Goal: Task Accomplishment & Management: Complete application form

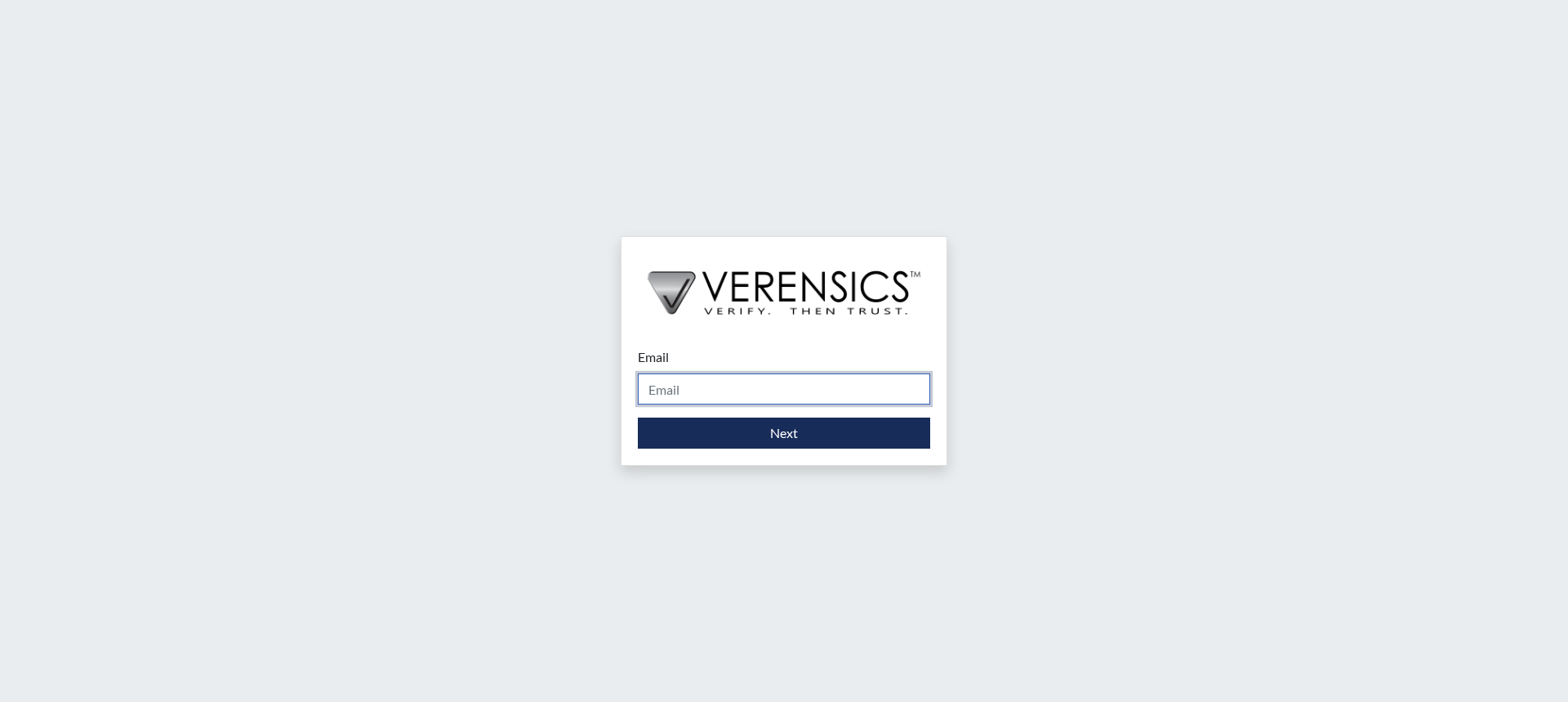
click at [694, 394] on input "Email" at bounding box center [784, 389] width 292 height 31
type input "[PERSON_NAME][EMAIL_ADDRESS][PERSON_NAME][DOMAIN_NAME]"
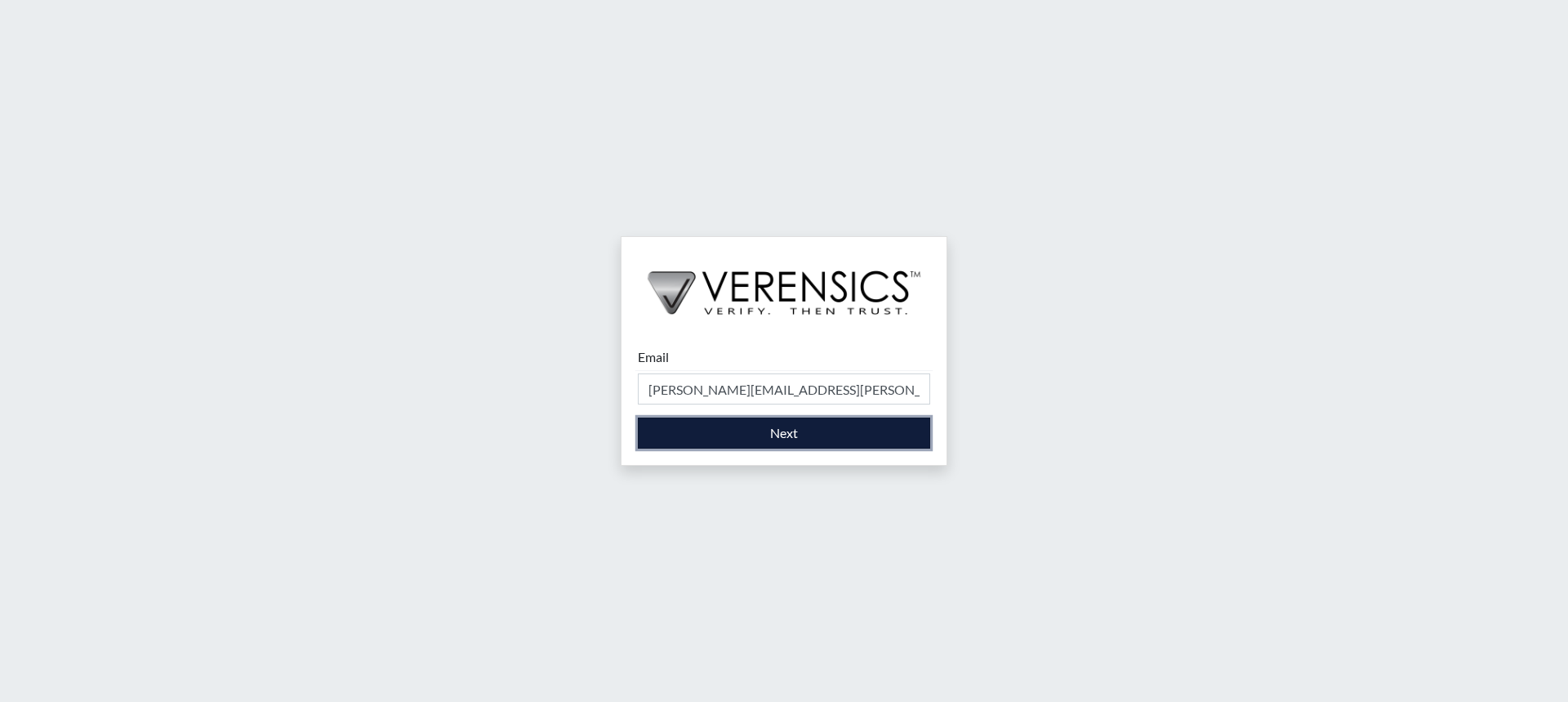
click at [735, 432] on button "Next" at bounding box center [784, 433] width 292 height 31
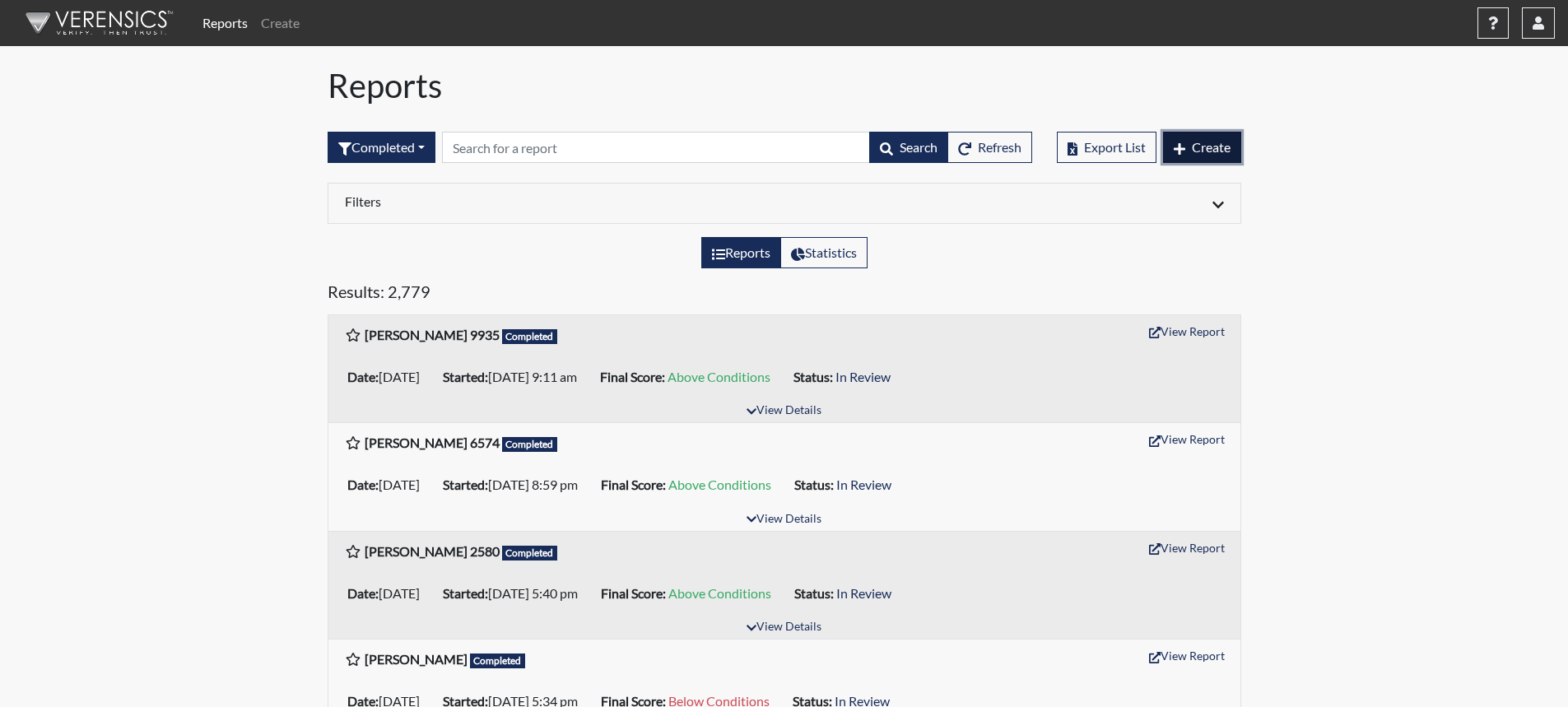
click at [1211, 153] on span "Create" at bounding box center [1211, 147] width 39 height 16
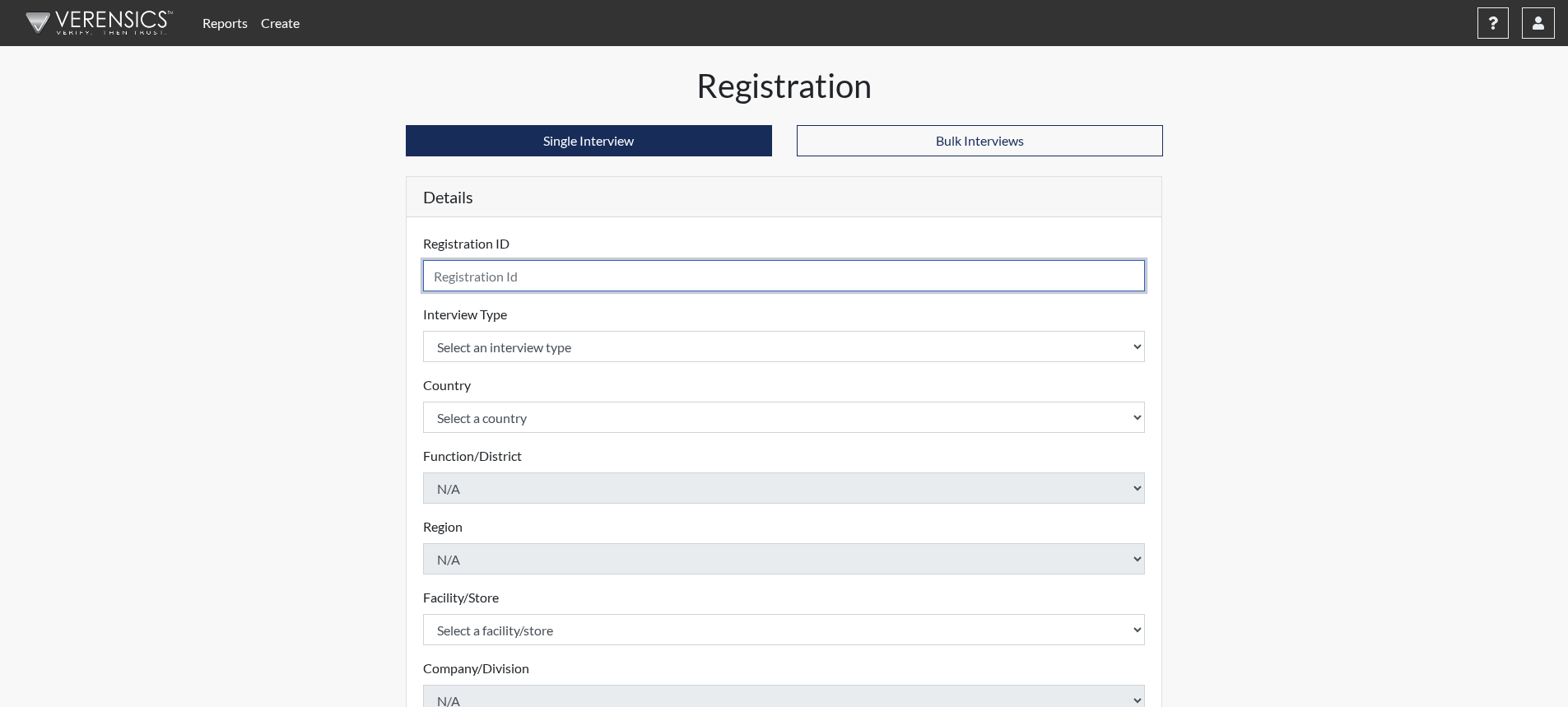
click at [807, 273] on input "text" at bounding box center [784, 275] width 723 height 32
type input "XSumpter4595"
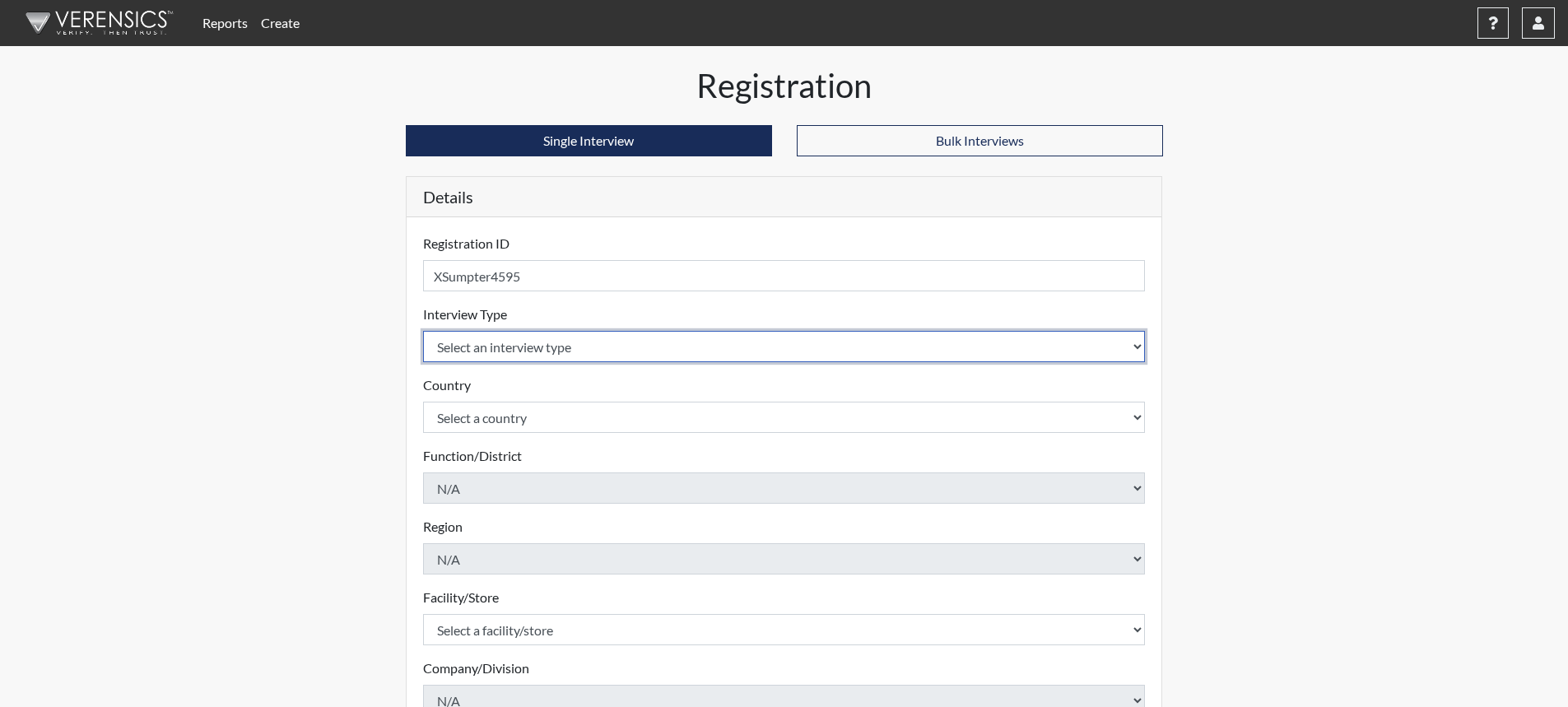
click at [1137, 347] on select "Select an interview type Corrections Pre-Employment" at bounding box center [784, 347] width 723 height 32
select select "ff733e93-e1bf-11ea-9c9f-0eff0cf7eb8f"
click at [423, 331] on select "Select an interview type Corrections Pre-Employment" at bounding box center [784, 347] width 723 height 32
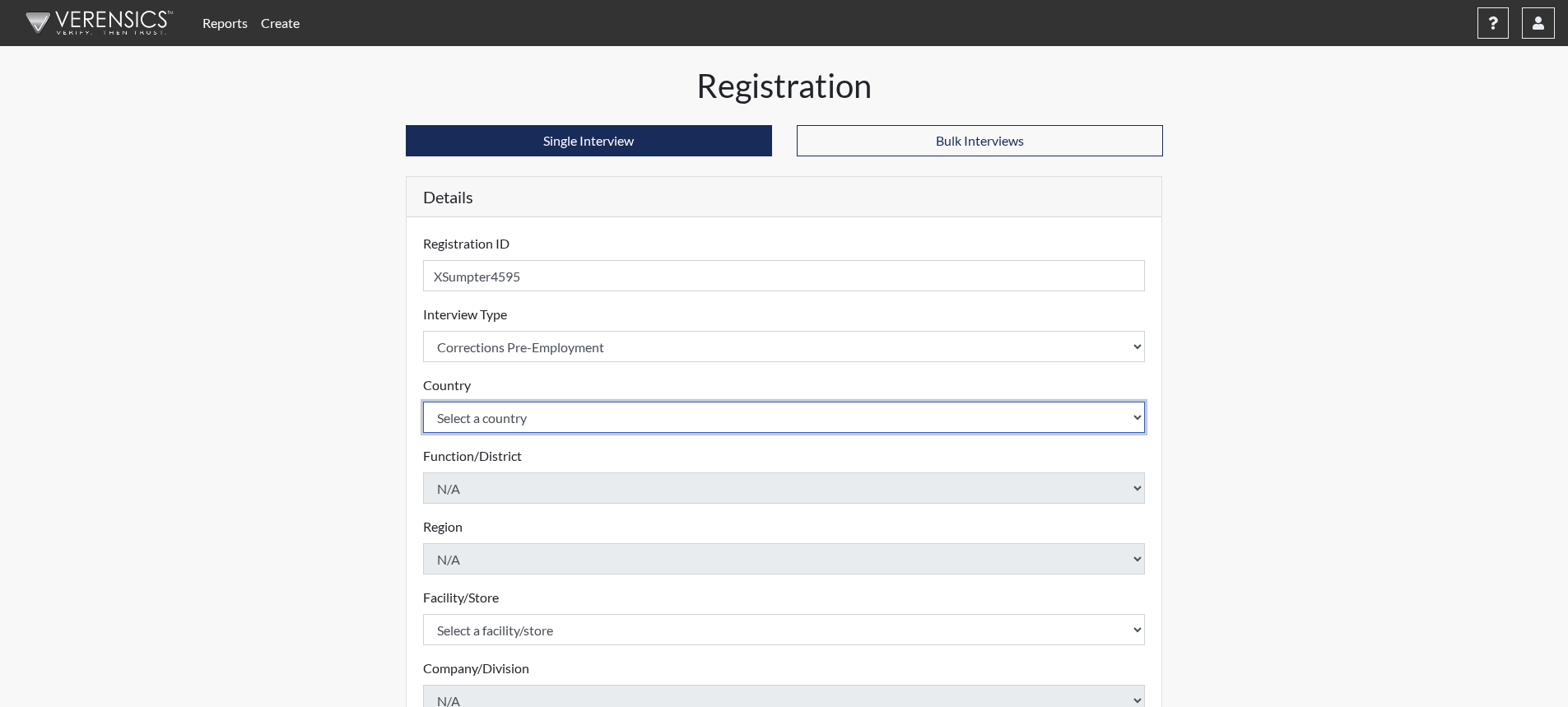
click at [615, 415] on select "Select a country [GEOGRAPHIC_DATA] [GEOGRAPHIC_DATA]" at bounding box center [784, 418] width 723 height 32
select select "united-states-of-[GEOGRAPHIC_DATA]"
click at [423, 402] on select "Select a country [GEOGRAPHIC_DATA] [GEOGRAPHIC_DATA]" at bounding box center [784, 418] width 723 height 32
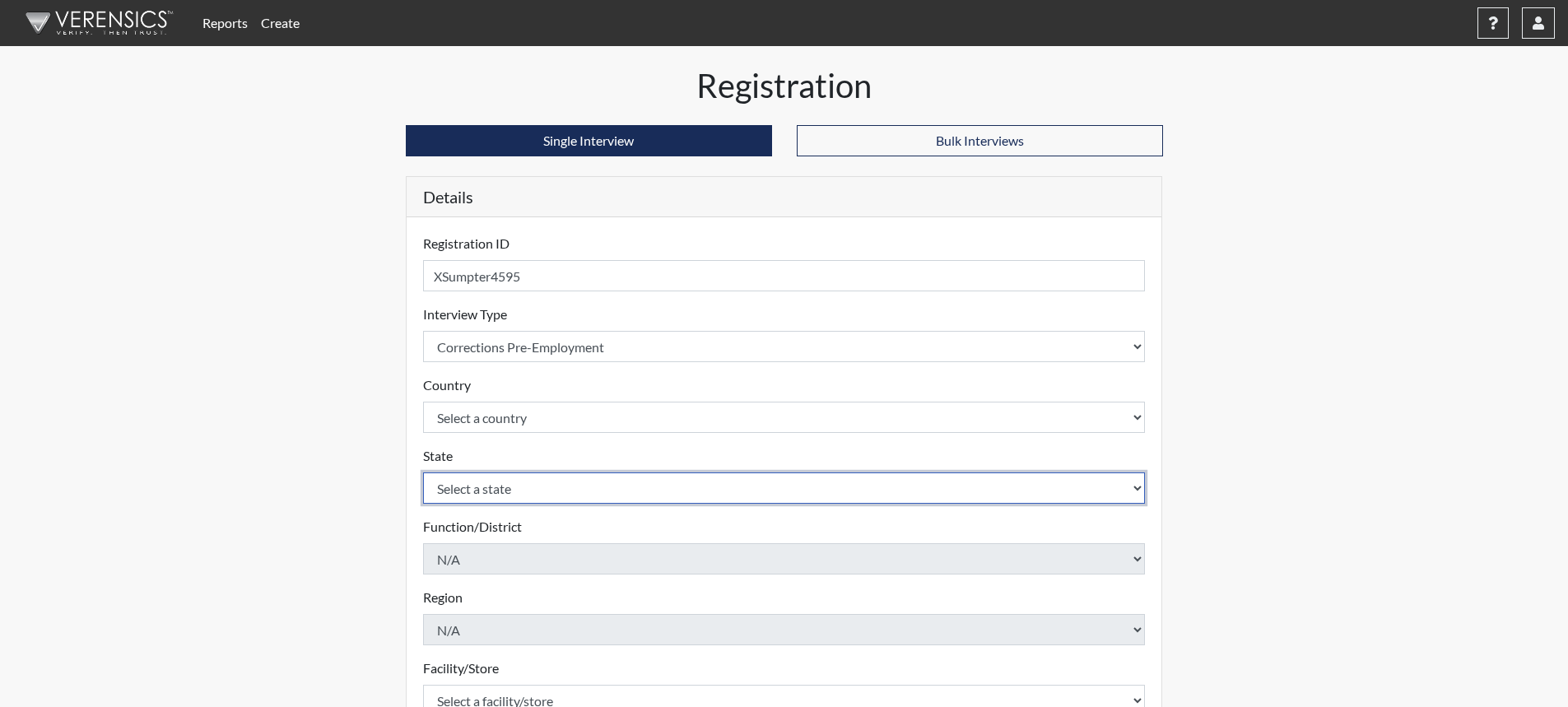
click at [542, 490] on select "Select a state [US_STATE] [US_STATE] [US_STATE] [US_STATE] [US_STATE] [US_STATE…" at bounding box center [784, 488] width 723 height 32
select select "SC"
click at [423, 472] on select "Select a state [US_STATE] [US_STATE] [US_STATE] [US_STATE] [US_STATE] [US_STATE…" at bounding box center [784, 488] width 723 height 32
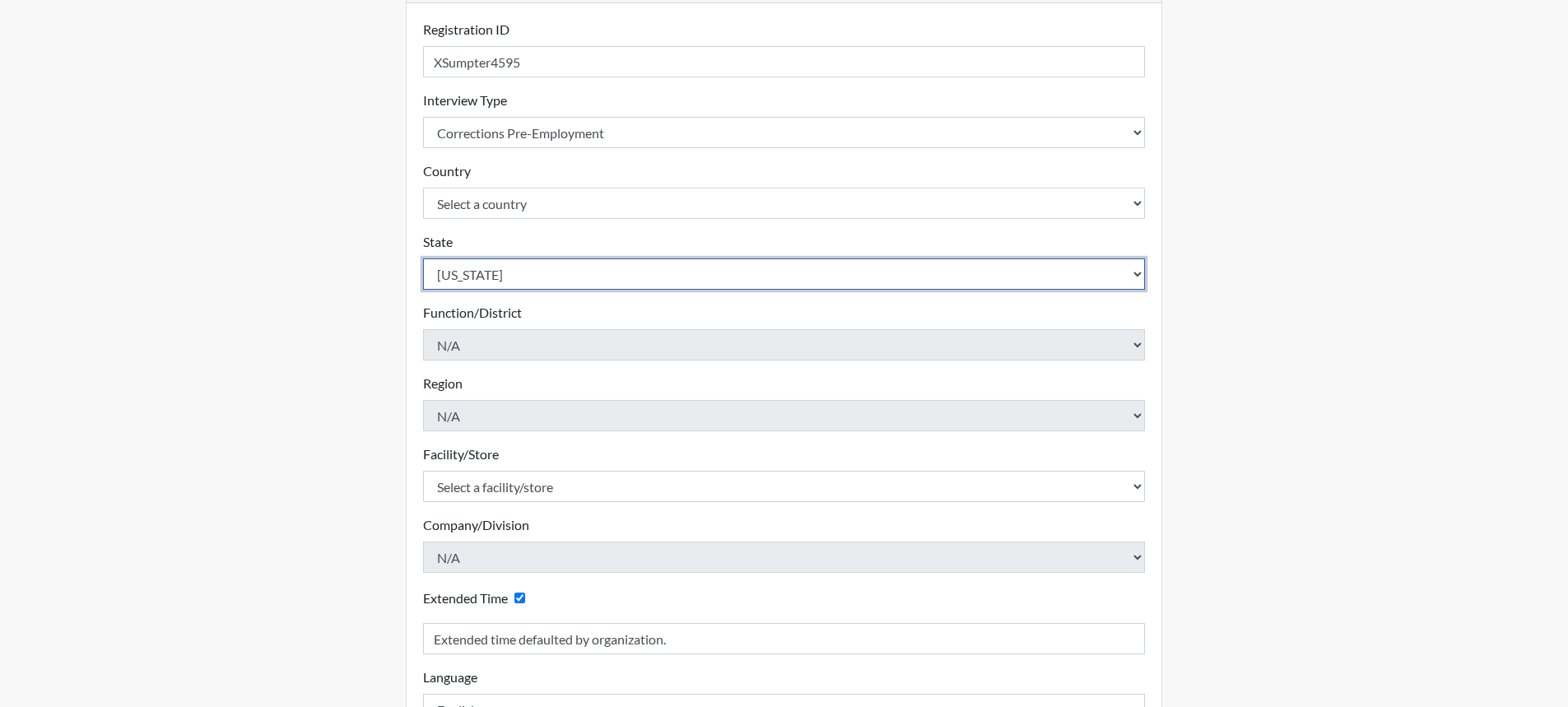
scroll to position [247, 0]
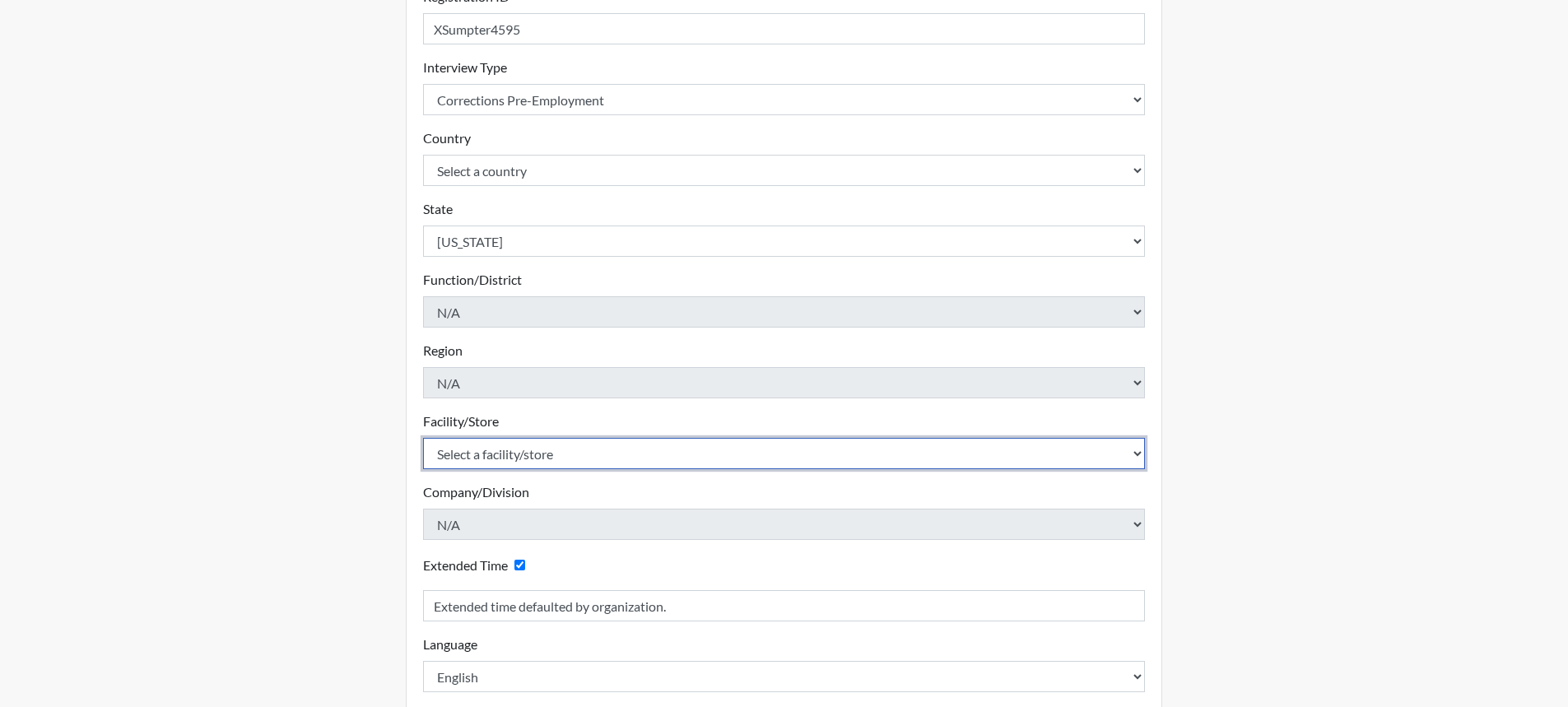
click at [543, 457] on select "Select a facility/store [GEOGRAPHIC_DATA] CI Broad River CI [PERSON_NAME] CI Di…" at bounding box center [784, 453] width 723 height 32
select select "e65c35f8-7a86-4895-8b3d-ac57a8e9252b"
click at [423, 437] on select "Select a facility/store [GEOGRAPHIC_DATA] CI Broad River CI [PERSON_NAME] CI Di…" at bounding box center [784, 453] width 723 height 32
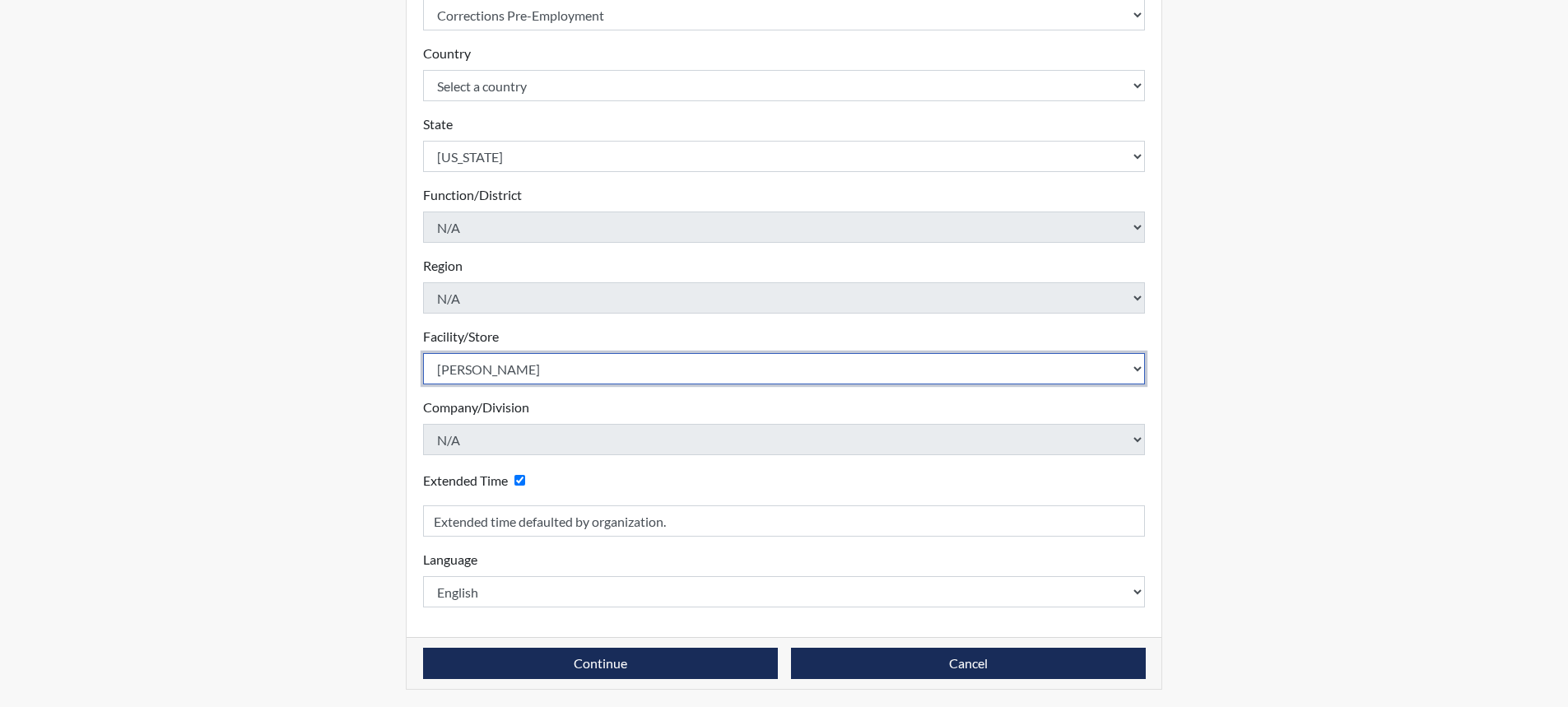
scroll to position [334, 0]
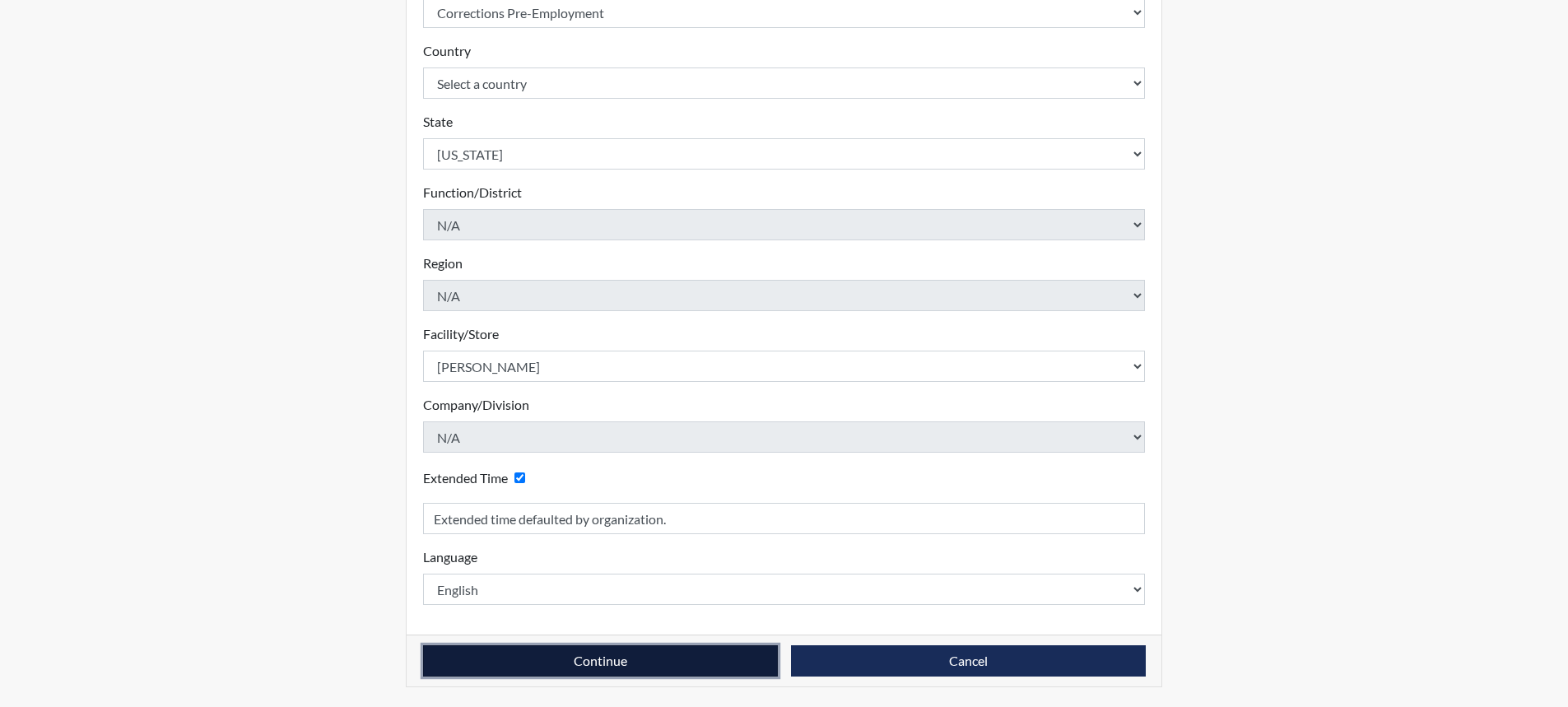
click at [586, 658] on button "Continue" at bounding box center [599, 661] width 354 height 32
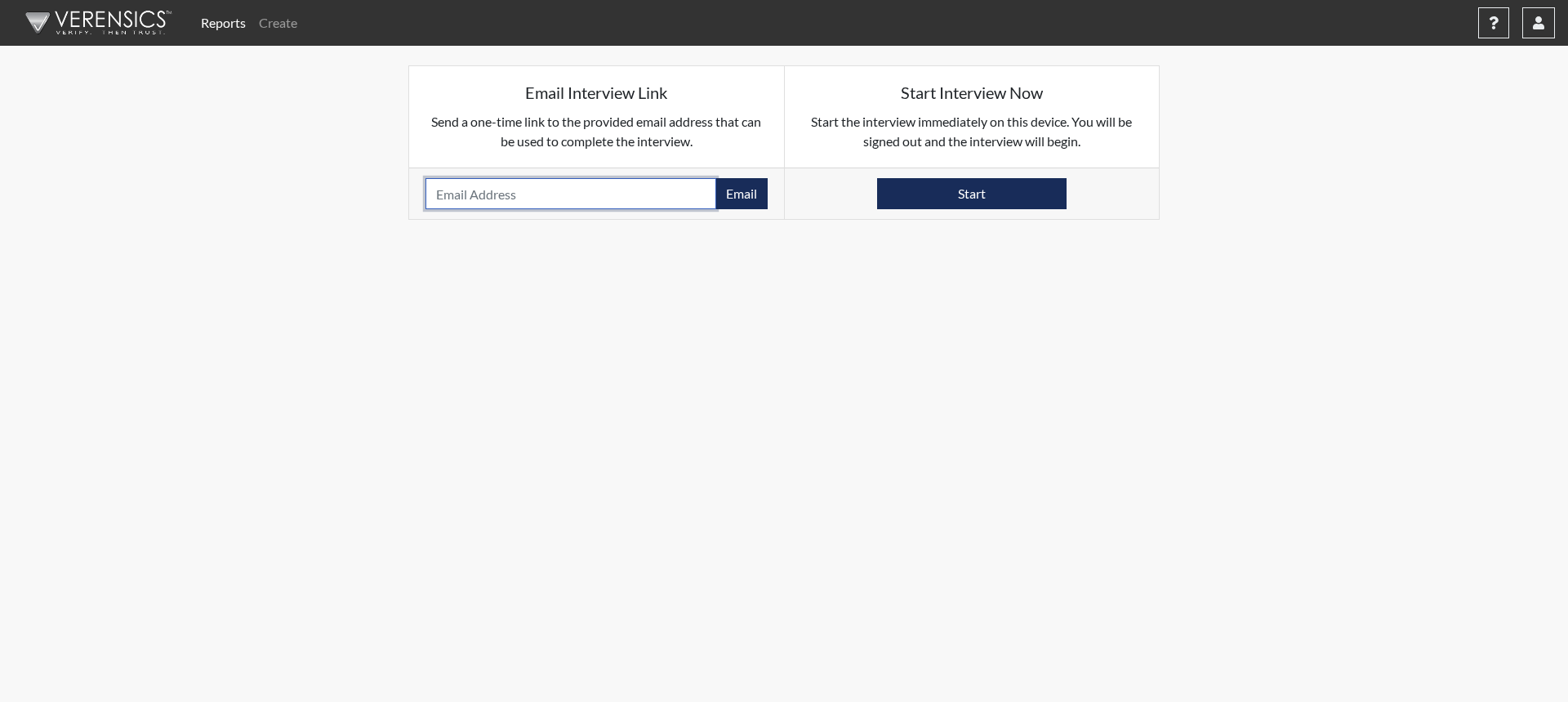
click at [534, 194] on input "email" at bounding box center [570, 194] width 291 height 31
type input "[EMAIL_ADDRESS][DOMAIN_NAME]"
click at [739, 185] on button "Email" at bounding box center [741, 194] width 52 height 31
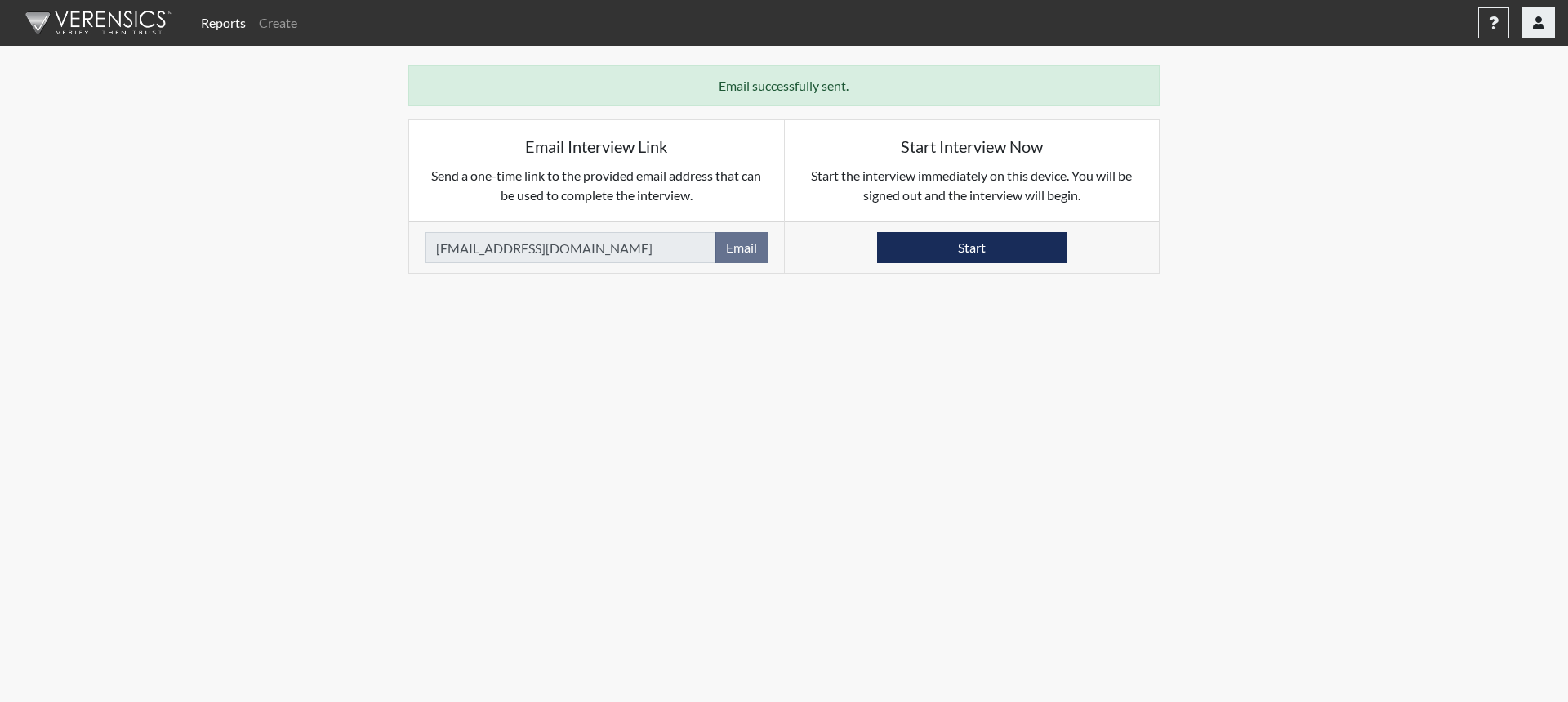
click at [1531, 25] on button "button" at bounding box center [1539, 24] width 32 height 31
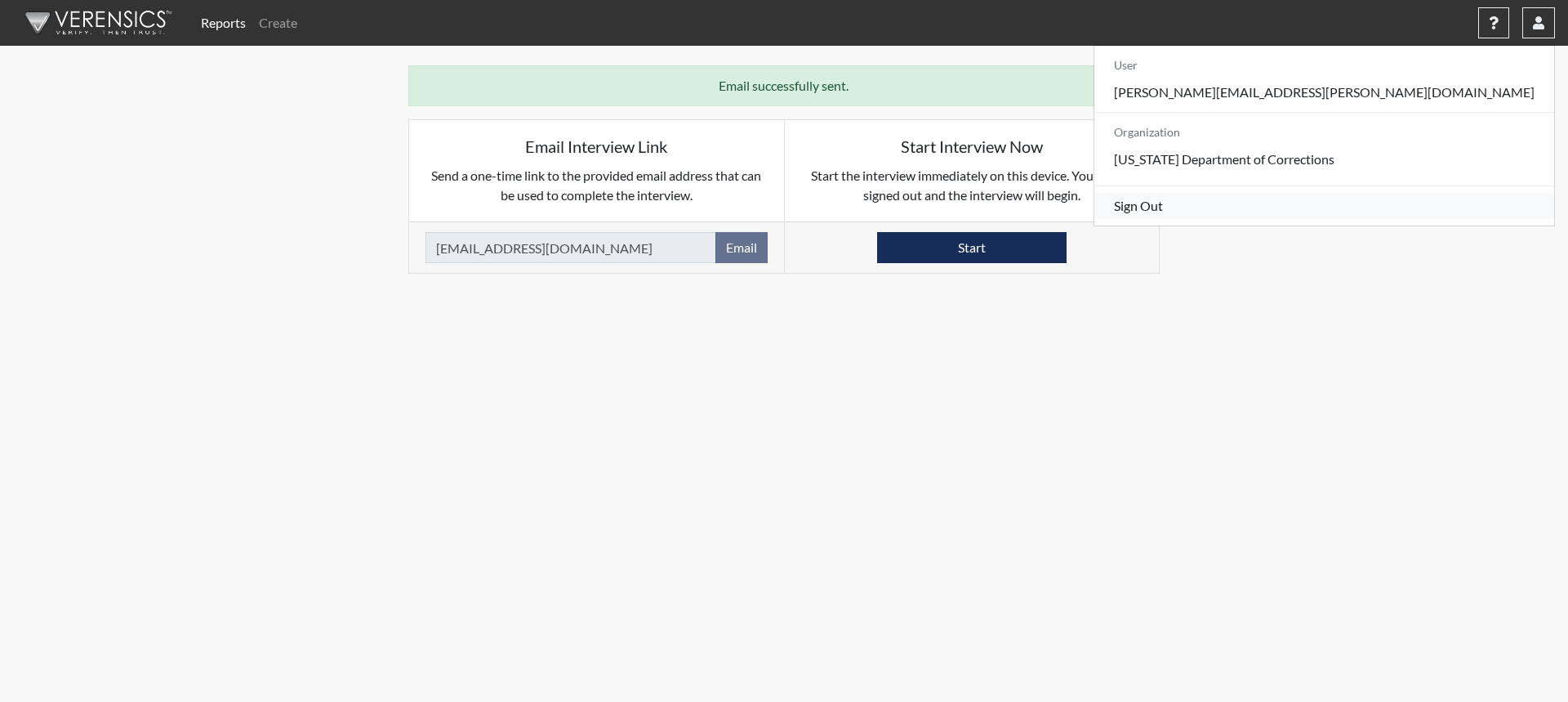
click at [1408, 219] on link "Sign Out" at bounding box center [1324, 206] width 460 height 26
